Goal: Book appointment/travel/reservation

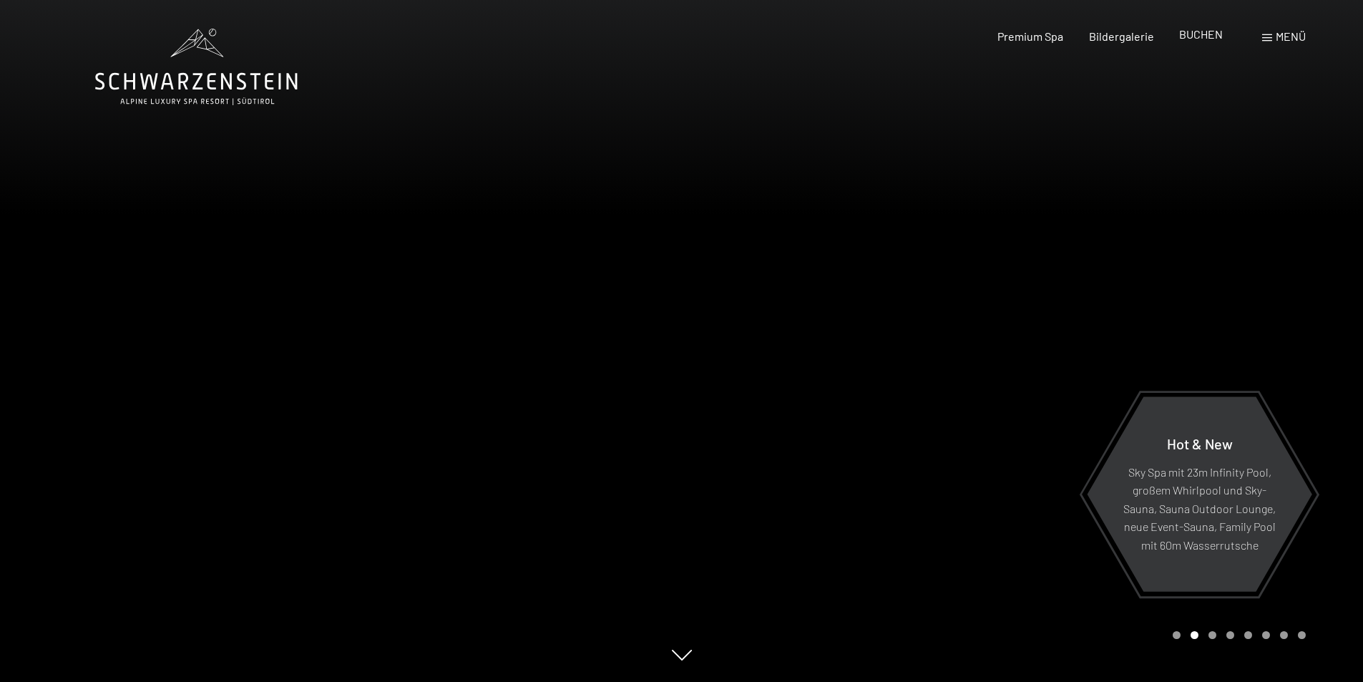
click at [1210, 38] on span "BUCHEN" at bounding box center [1201, 34] width 44 height 14
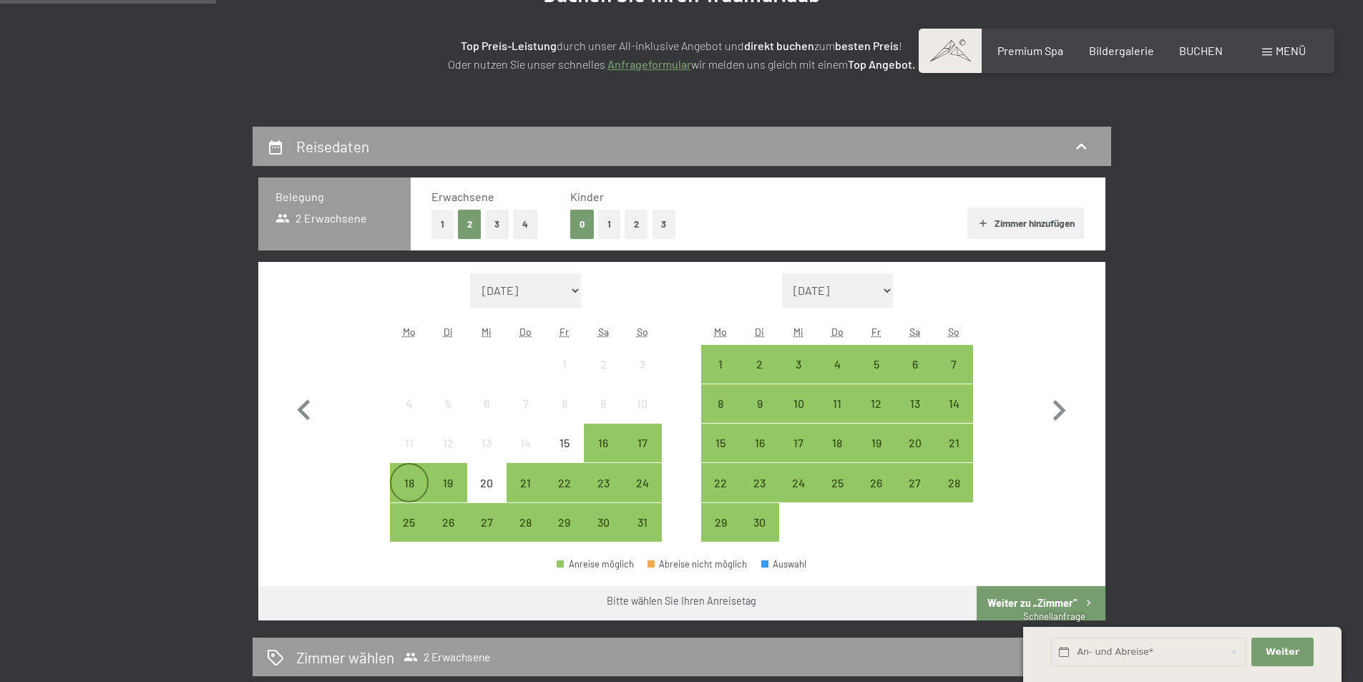
click at [410, 488] on div "18" at bounding box center [409, 495] width 36 height 36
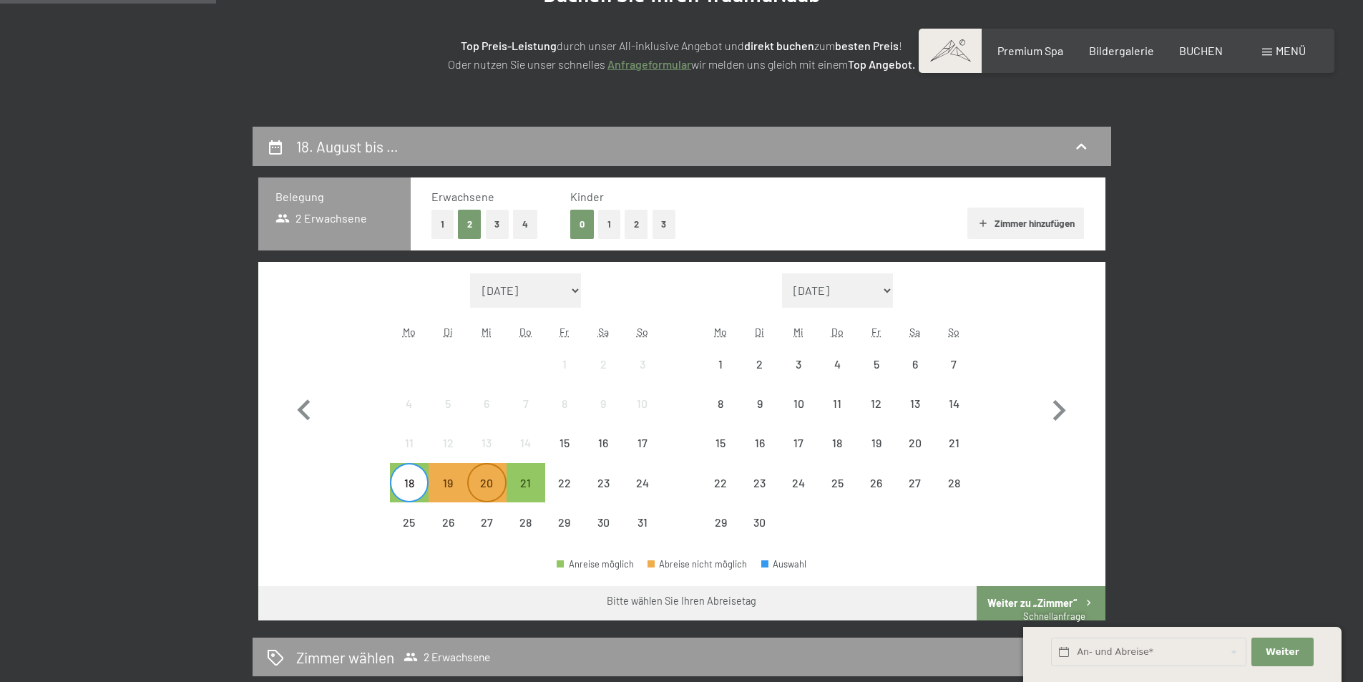
click at [499, 479] on div "20" at bounding box center [487, 495] width 36 height 36
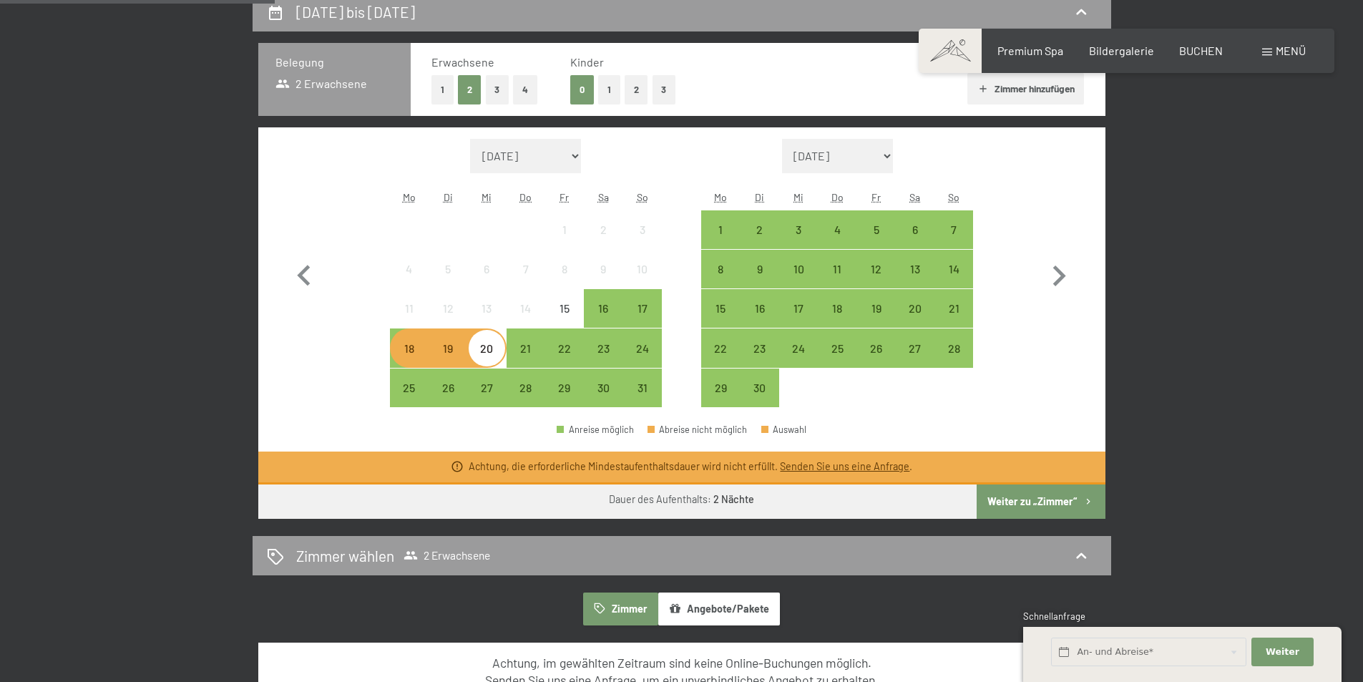
scroll to position [358, 0]
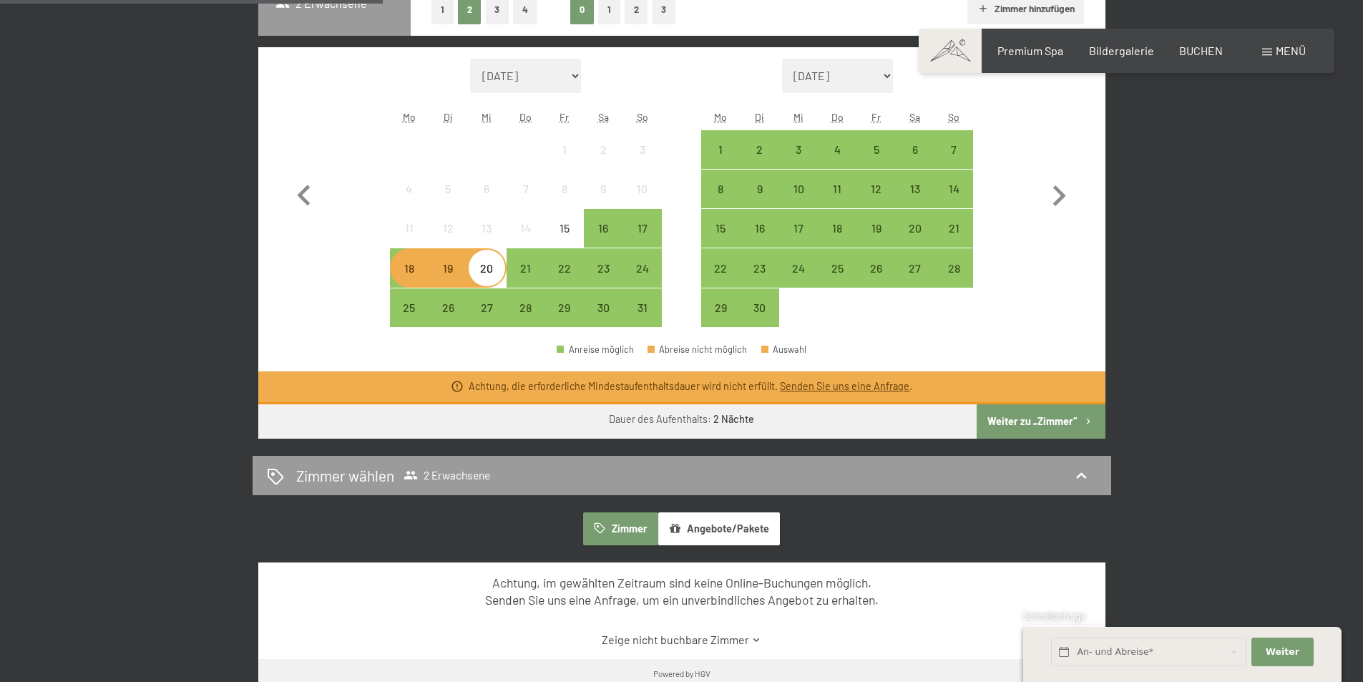
click at [822, 385] on link "Senden Sie uns eine Anfrage" at bounding box center [845, 386] width 130 height 12
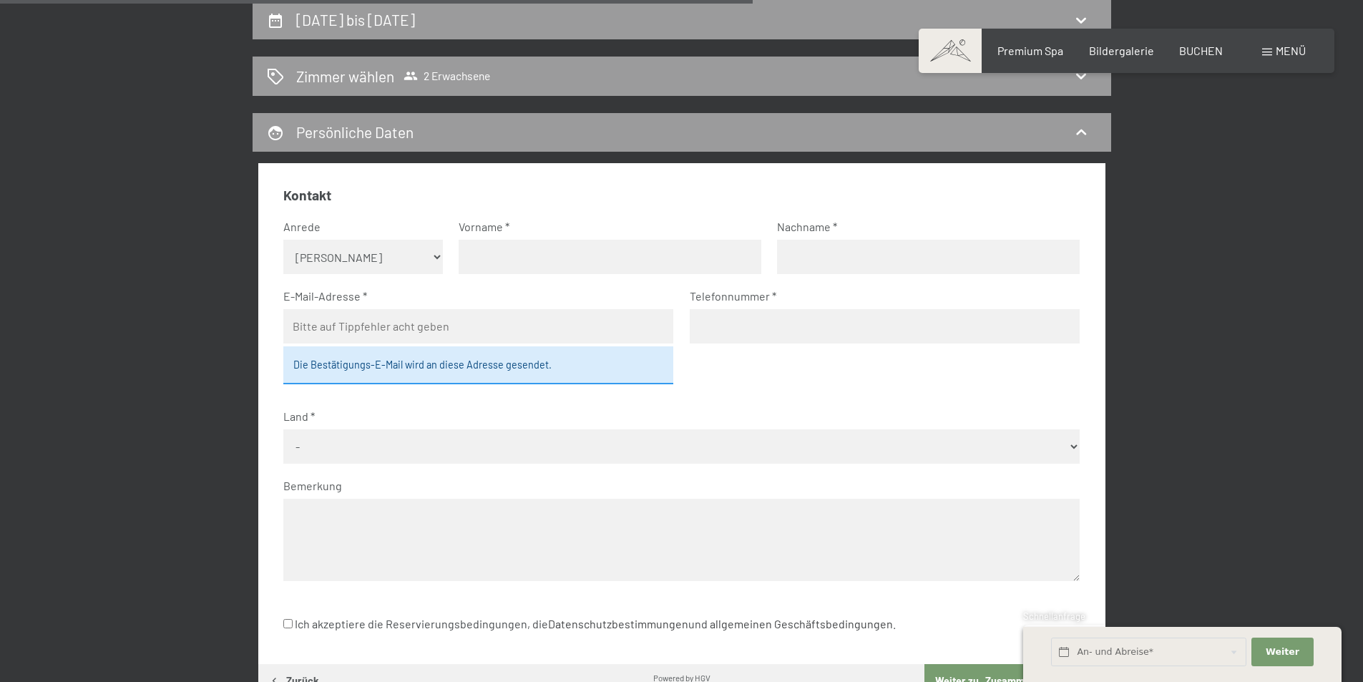
click at [411, 256] on select "Keine Angabe Frau [PERSON_NAME]" at bounding box center [363, 257] width 160 height 34
click at [283, 240] on select "Keine Angabe Frau [PERSON_NAME]" at bounding box center [363, 257] width 160 height 34
click at [474, 257] on input "text" at bounding box center [610, 257] width 303 height 34
type input "Kathrin"
type input "Scheiber"
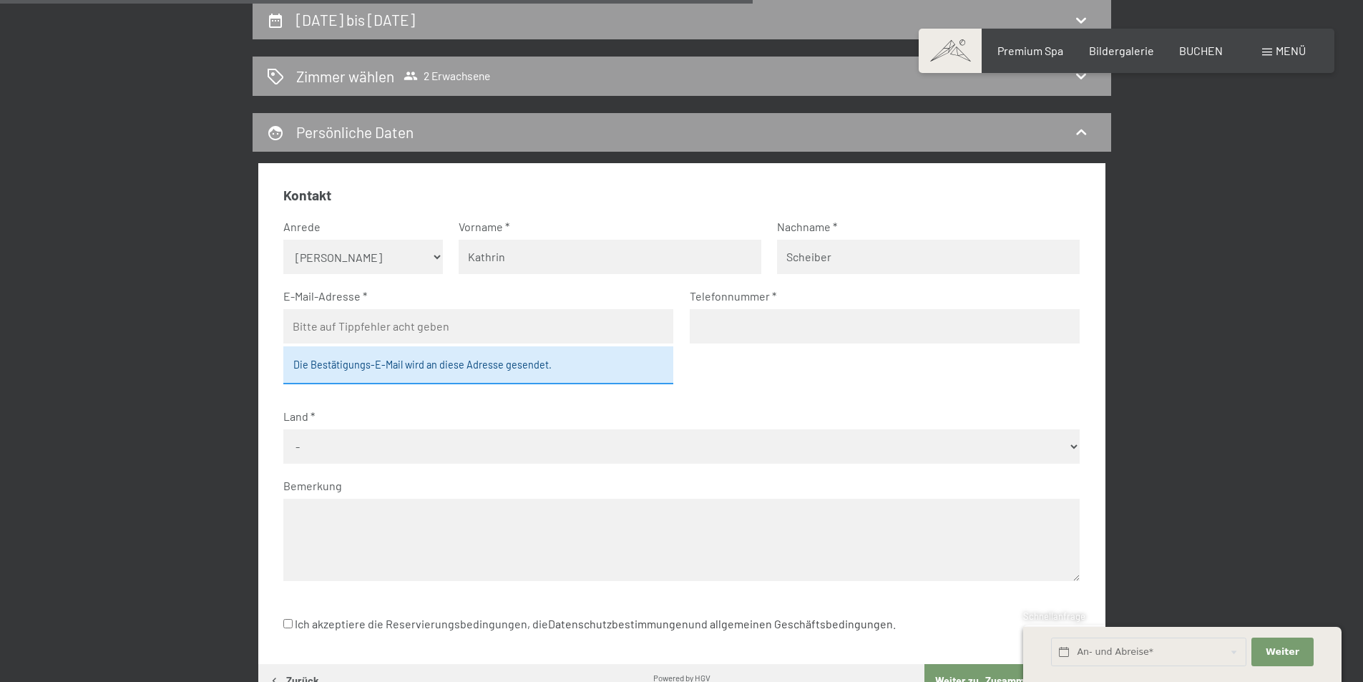
type input "[EMAIL_ADDRESS][DOMAIN_NAME]"
type input "06502080681"
select select "AUT"
click at [422, 369] on div "Die Bestätigungs-E-Mail wird an diese Adresse gesendet." at bounding box center [478, 364] width 390 height 37
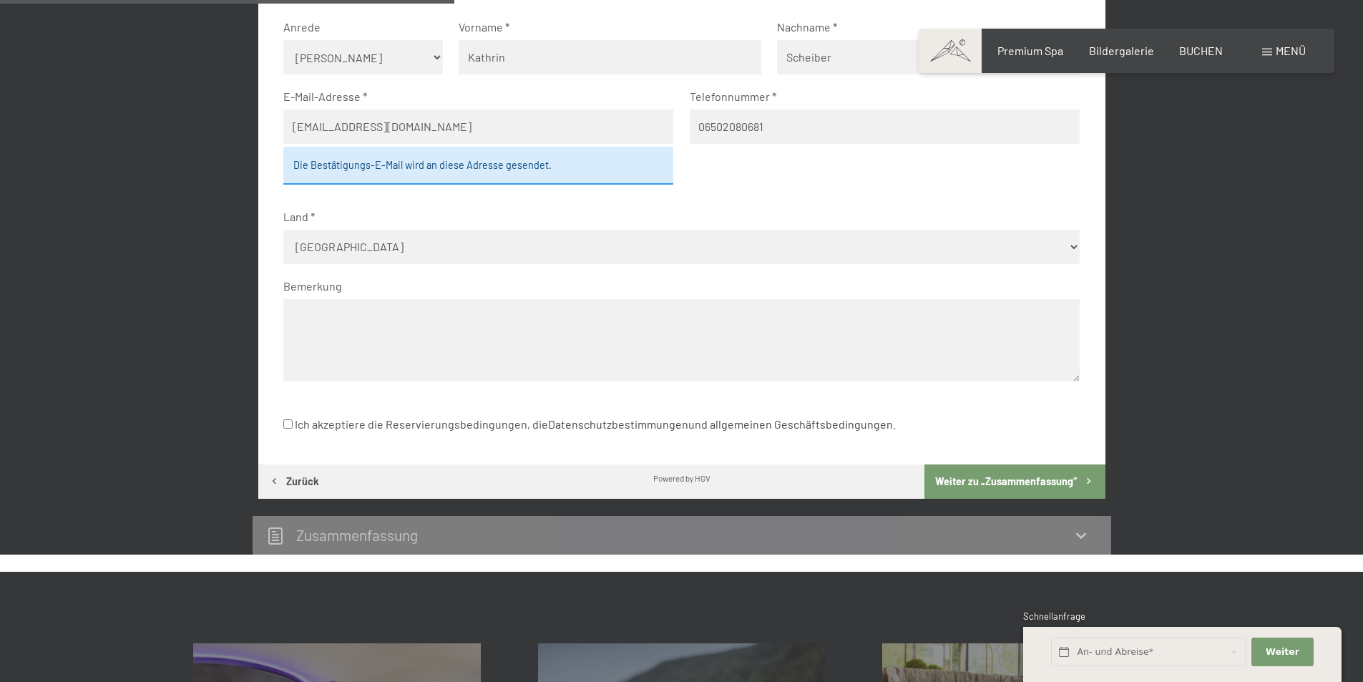
scroll to position [484, 0]
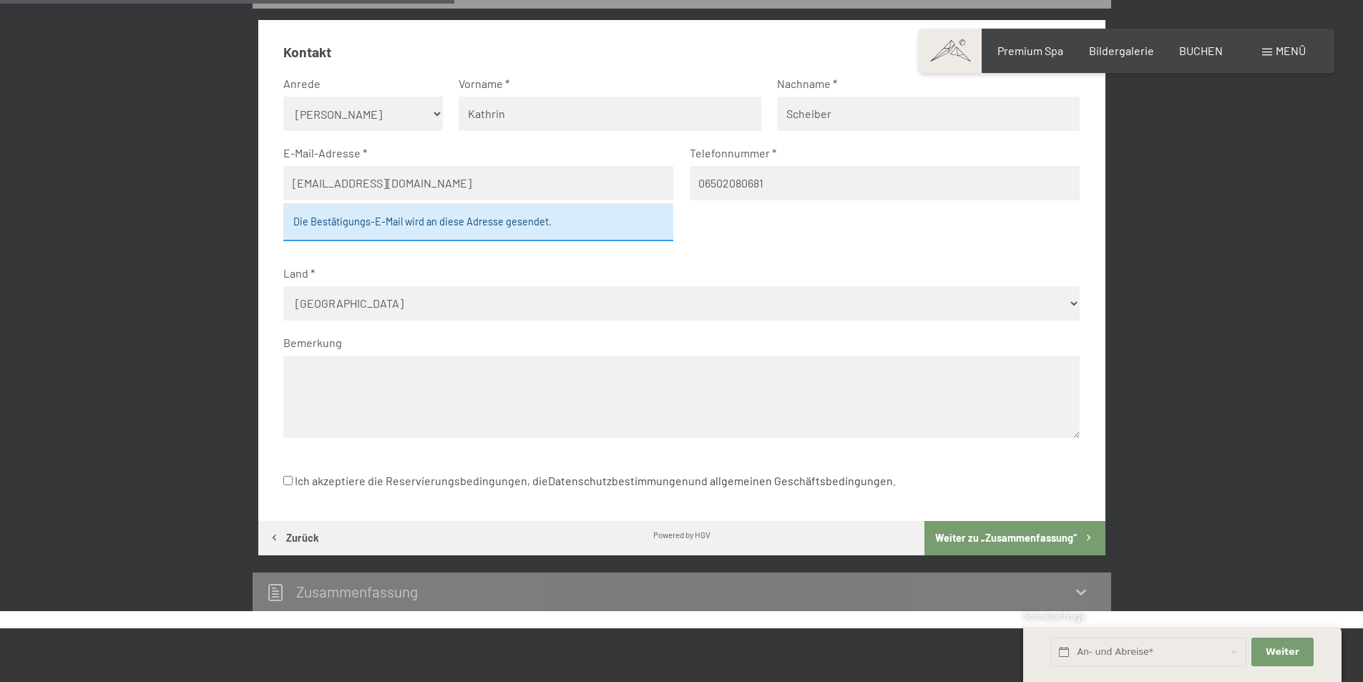
click at [409, 111] on select "Keine Angabe Frau [PERSON_NAME]" at bounding box center [363, 114] width 160 height 34
select select "f"
click at [283, 97] on select "Keine Angabe Frau [PERSON_NAME]" at bounding box center [363, 114] width 160 height 34
click at [410, 372] on textarea at bounding box center [681, 397] width 797 height 82
type textarea "Wir denken über einen Kurzurlaub nach,"
